Goal: Check status: Check status

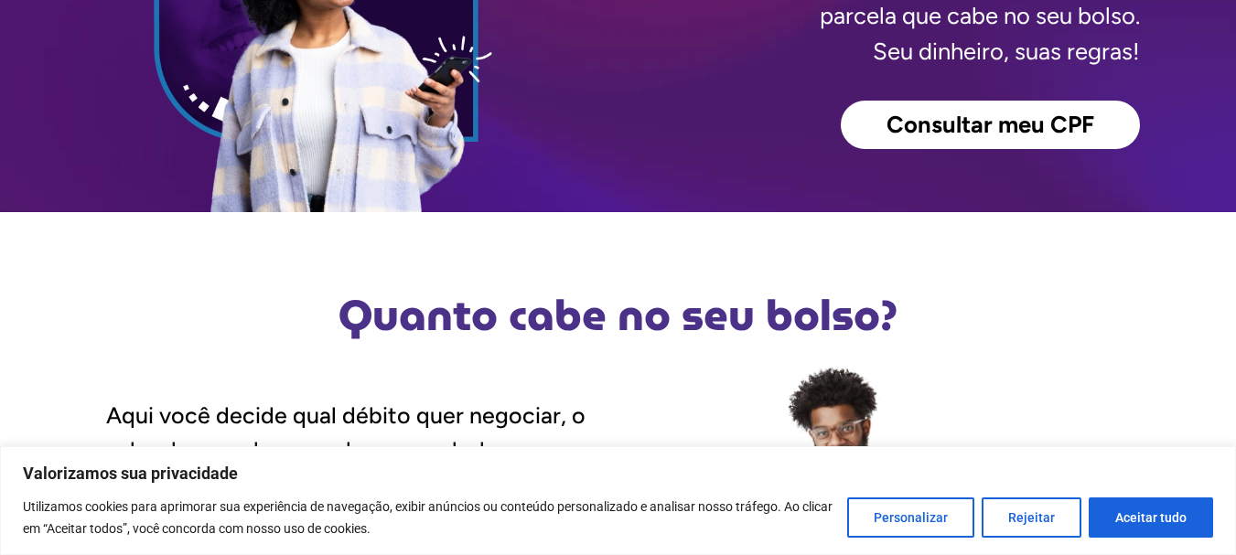
scroll to position [273, 0]
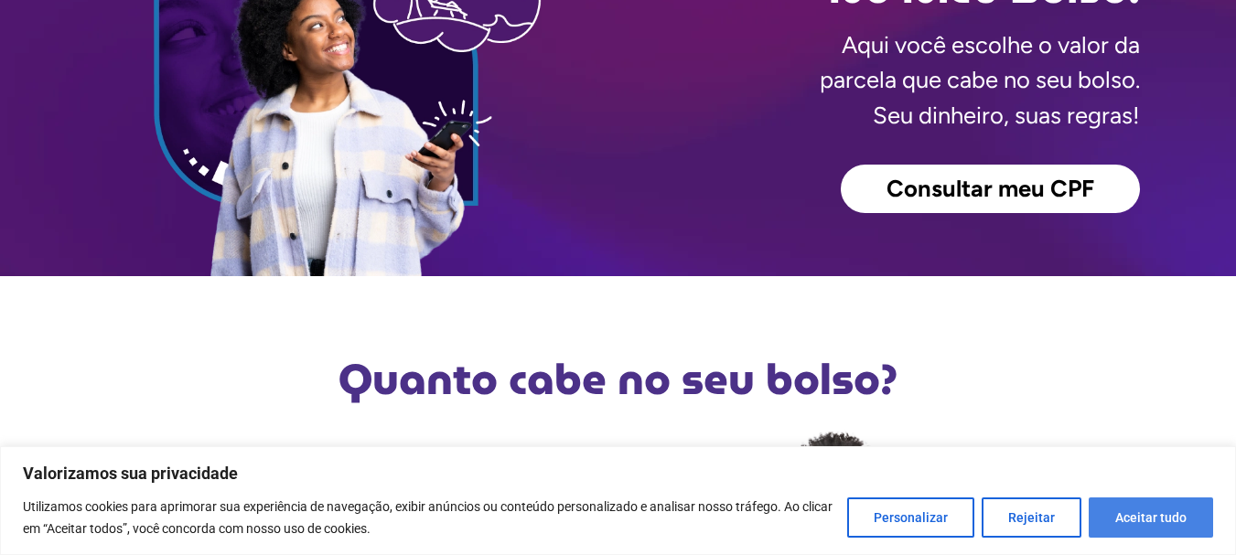
click at [1158, 524] on button "Aceitar tudo" at bounding box center [1151, 518] width 124 height 40
checkbox input "true"
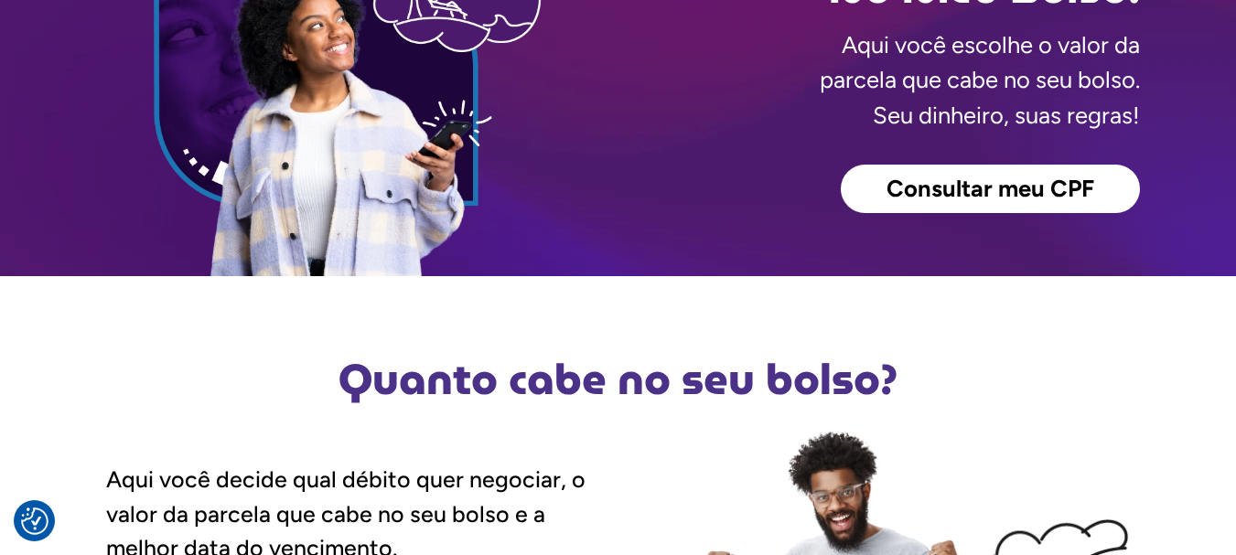
click at [989, 196] on span "Consultar meu CPF" at bounding box center [990, 189] width 208 height 24
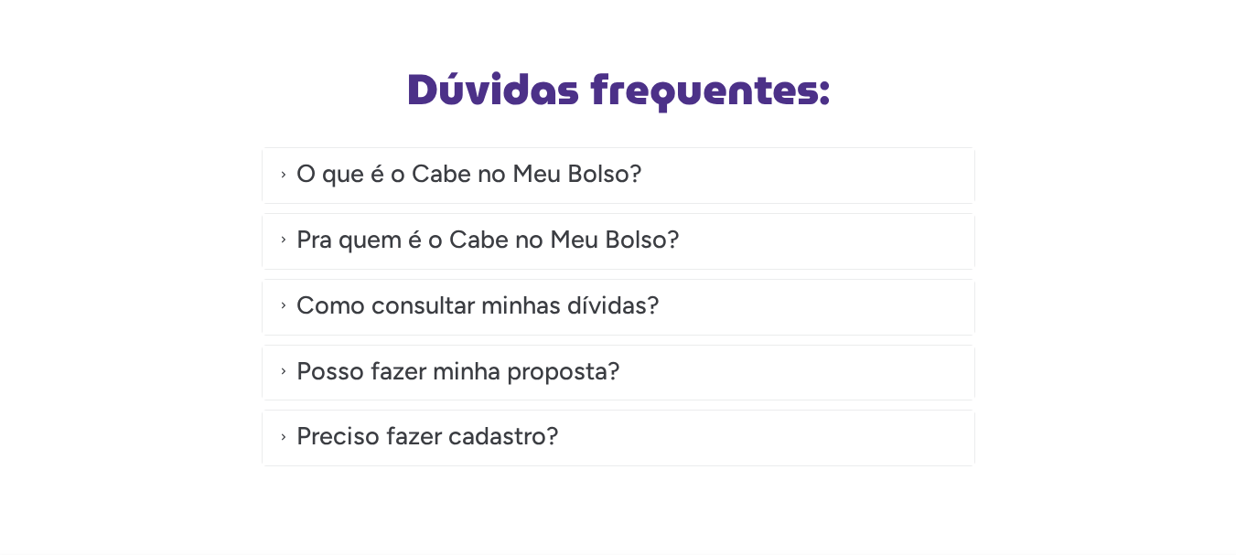
scroll to position [1976, 0]
